Goal: Task Accomplishment & Management: Manage account settings

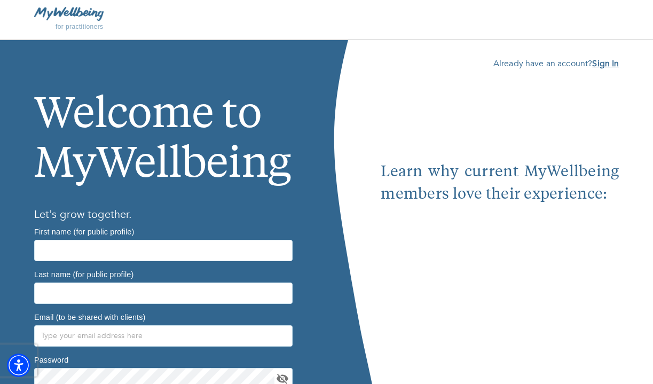
click at [602, 61] on b "Sign In" at bounding box center [605, 64] width 27 height 12
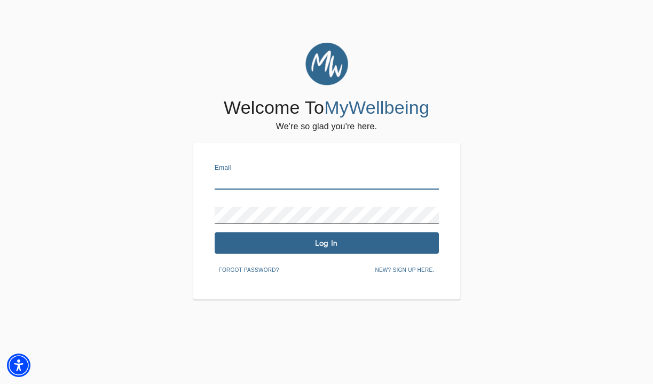
click at [252, 182] on input "text" at bounding box center [327, 181] width 224 height 17
type input "[EMAIL_ADDRESS][DOMAIN_NAME]"
click at [309, 246] on span "Log In" at bounding box center [327, 243] width 216 height 10
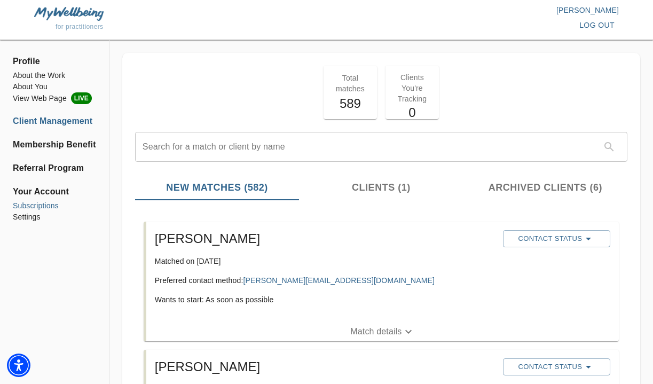
click at [44, 207] on li "Subscriptions" at bounding box center [54, 205] width 83 height 11
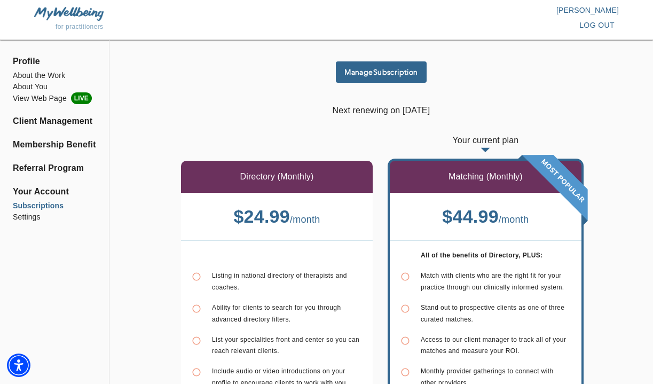
click at [367, 74] on span "Manage Subscription" at bounding box center [381, 72] width 82 height 10
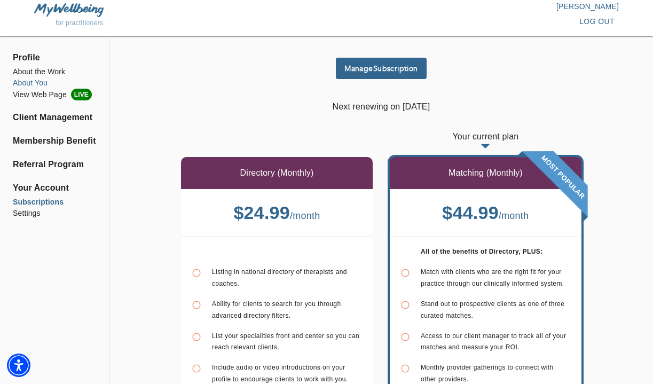
click at [40, 81] on li "About You" at bounding box center [54, 82] width 83 height 11
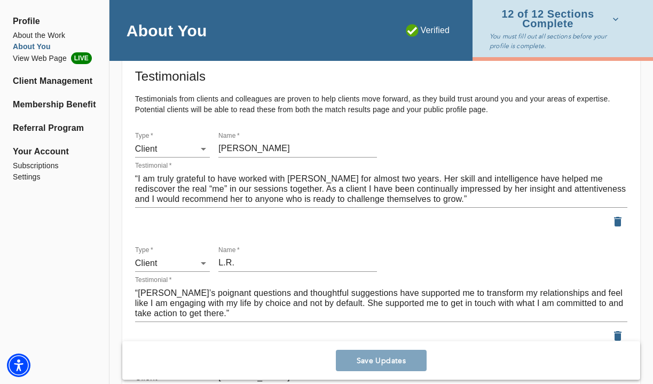
scroll to position [1266, 0]
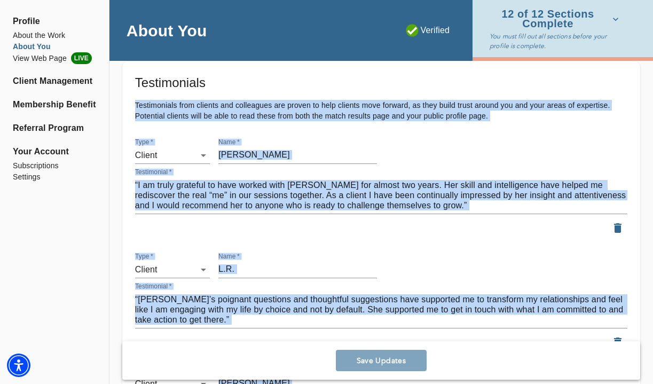
drag, startPoint x: 135, startPoint y: 108, endPoint x: 466, endPoint y: 362, distance: 417.9
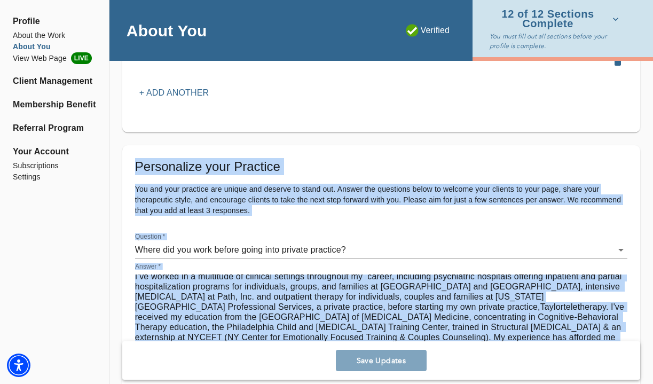
scroll to position [0, 0]
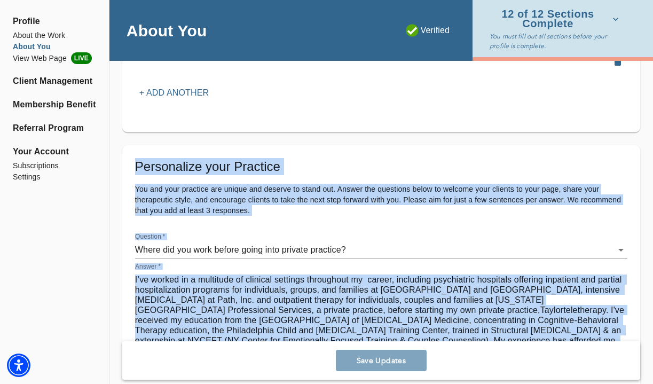
copy div "Loremipsumdo sita consect adi elitseddoe tem incidi ut labo etdolor magn aliqua…"
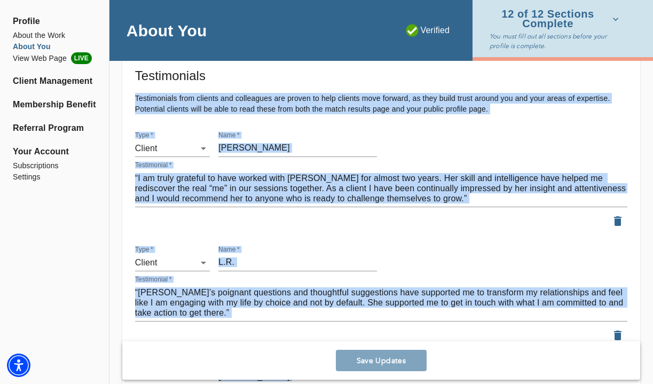
scroll to position [1272, 0]
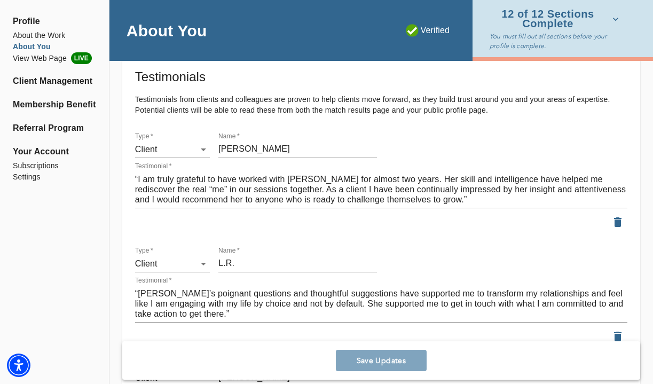
click at [339, 138] on div "Name   * [PERSON_NAME]" at bounding box center [297, 145] width 159 height 26
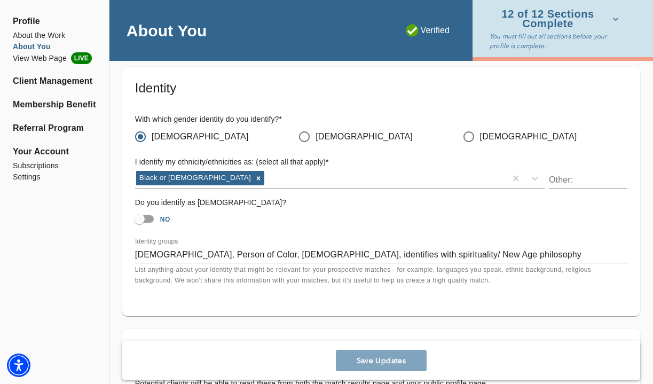
scroll to position [963, 0]
